Goal: Task Accomplishment & Management: Complete application form

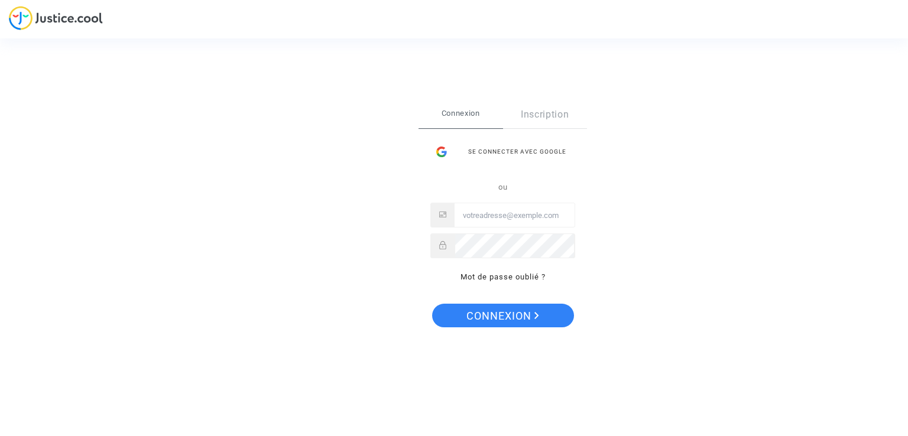
click at [492, 156] on div "Se connecter avec Google" at bounding box center [502, 152] width 145 height 24
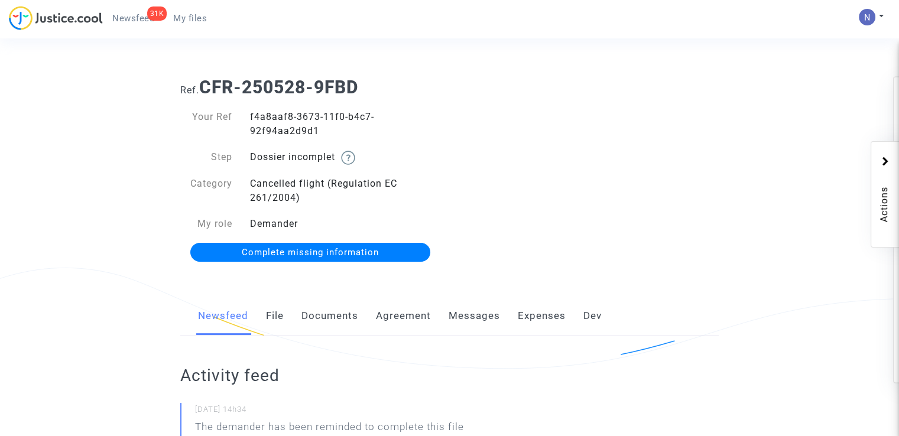
click at [316, 242] on div "Your Ref f4a8aaf8-3673-11f0-b4c7-92f94aa2d9d1 Step Dossier incomplet Category C…" at bounding box center [310, 185] width 279 height 174
click at [319, 246] on link "Complete missing information" at bounding box center [310, 252] width 241 height 19
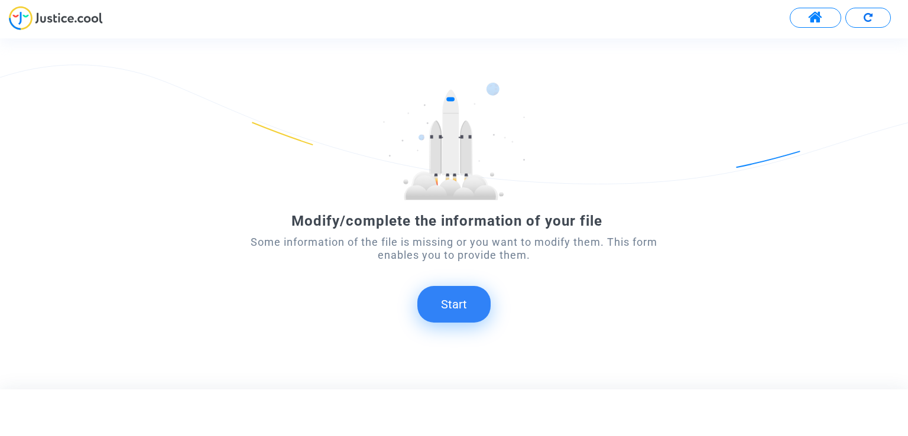
click at [435, 310] on button "Start" at bounding box center [453, 304] width 73 height 37
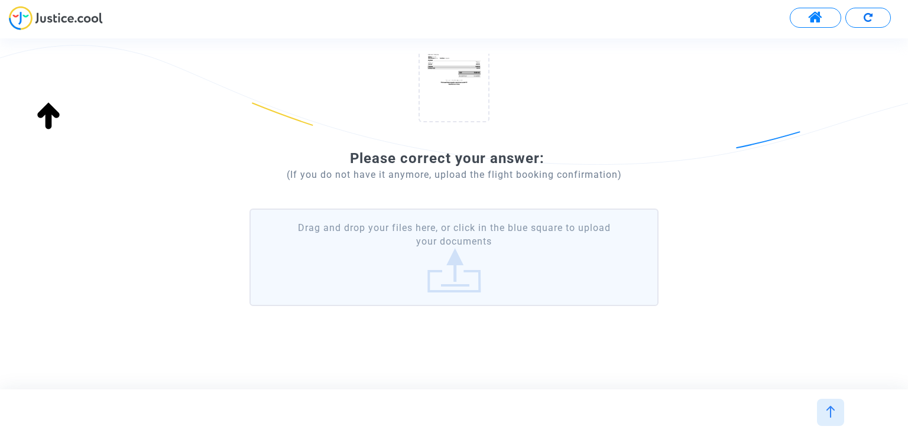
scroll to position [176, 0]
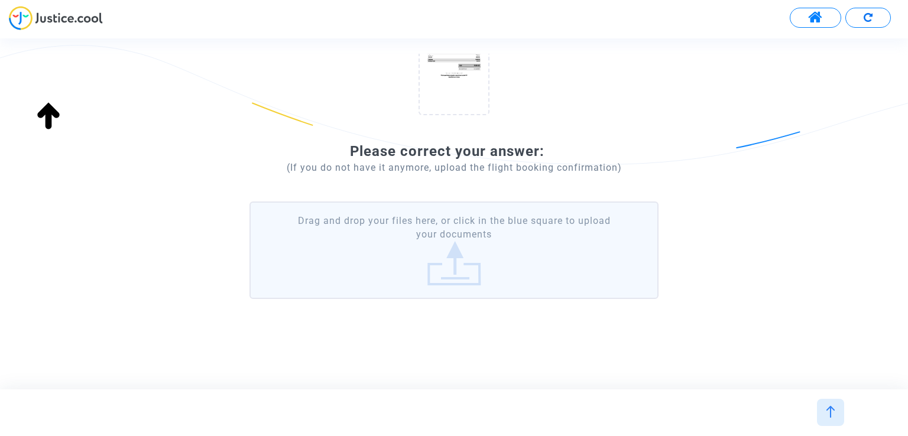
click at [421, 263] on label "Drag and drop your files here, or click in the blue square to upload your docum…" at bounding box center [454, 251] width 409 height 98
click at [0, 0] on input "Drag and drop your files here, or click in the blue square to upload your docum…" at bounding box center [0, 0] width 0 height 0
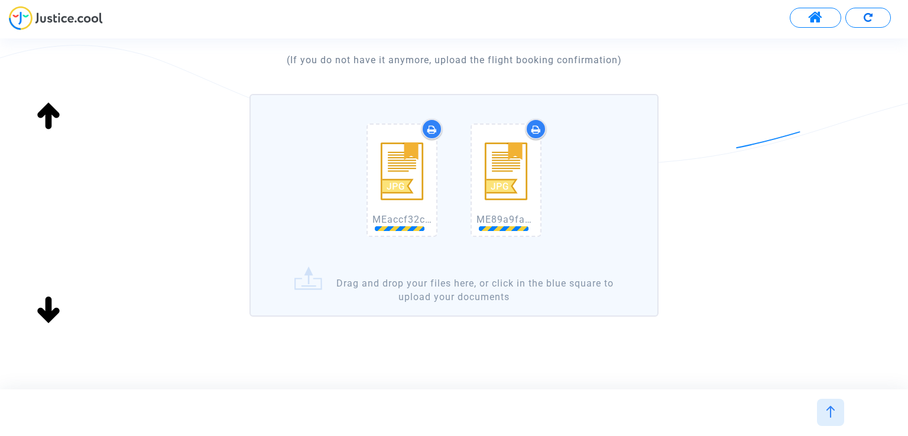
scroll to position [294, 0]
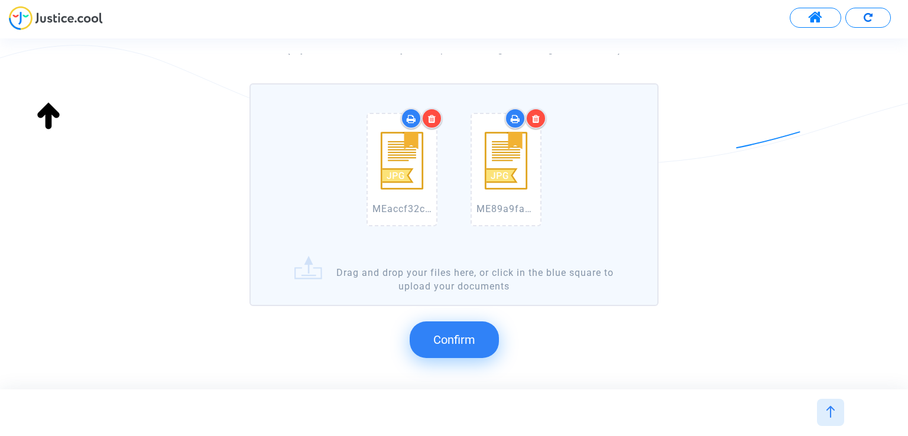
click at [452, 341] on span "Confirm" at bounding box center [454, 340] width 42 height 14
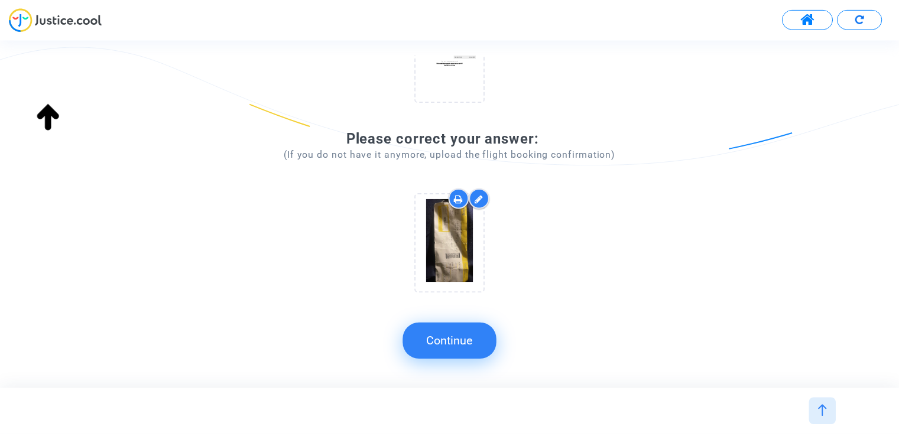
scroll to position [189, 0]
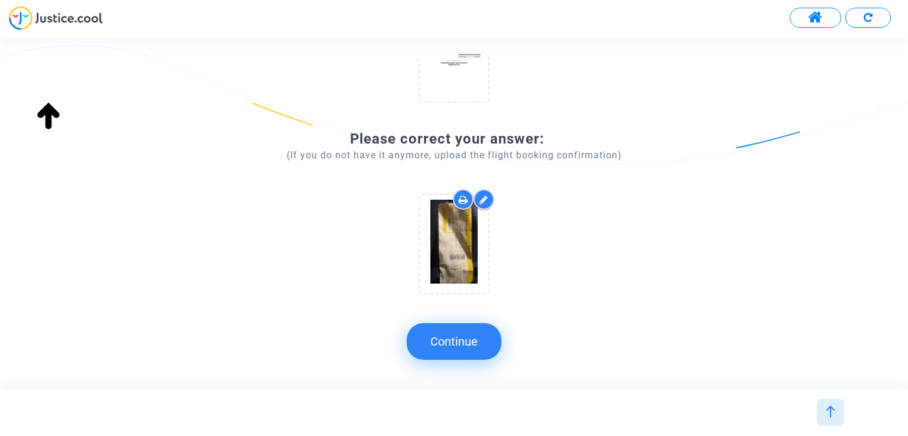
click at [449, 331] on button "Continue" at bounding box center [454, 341] width 95 height 37
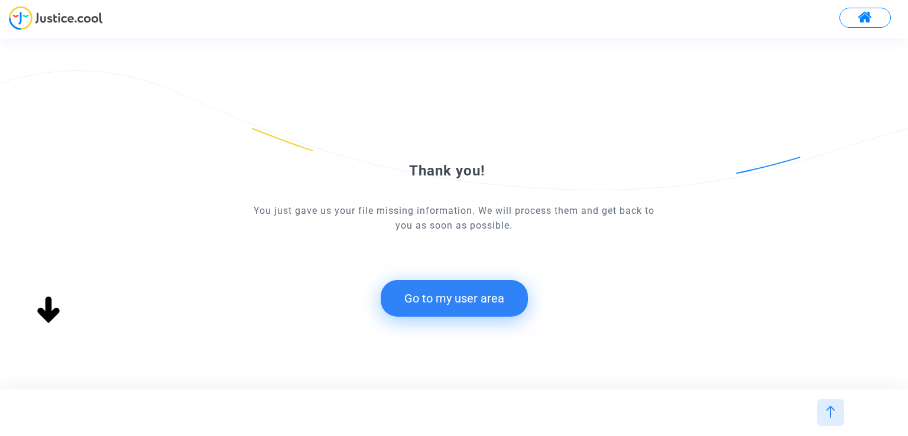
click at [446, 292] on button "Go to my user area" at bounding box center [454, 298] width 147 height 37
